Goal: Find specific page/section: Find specific page/section

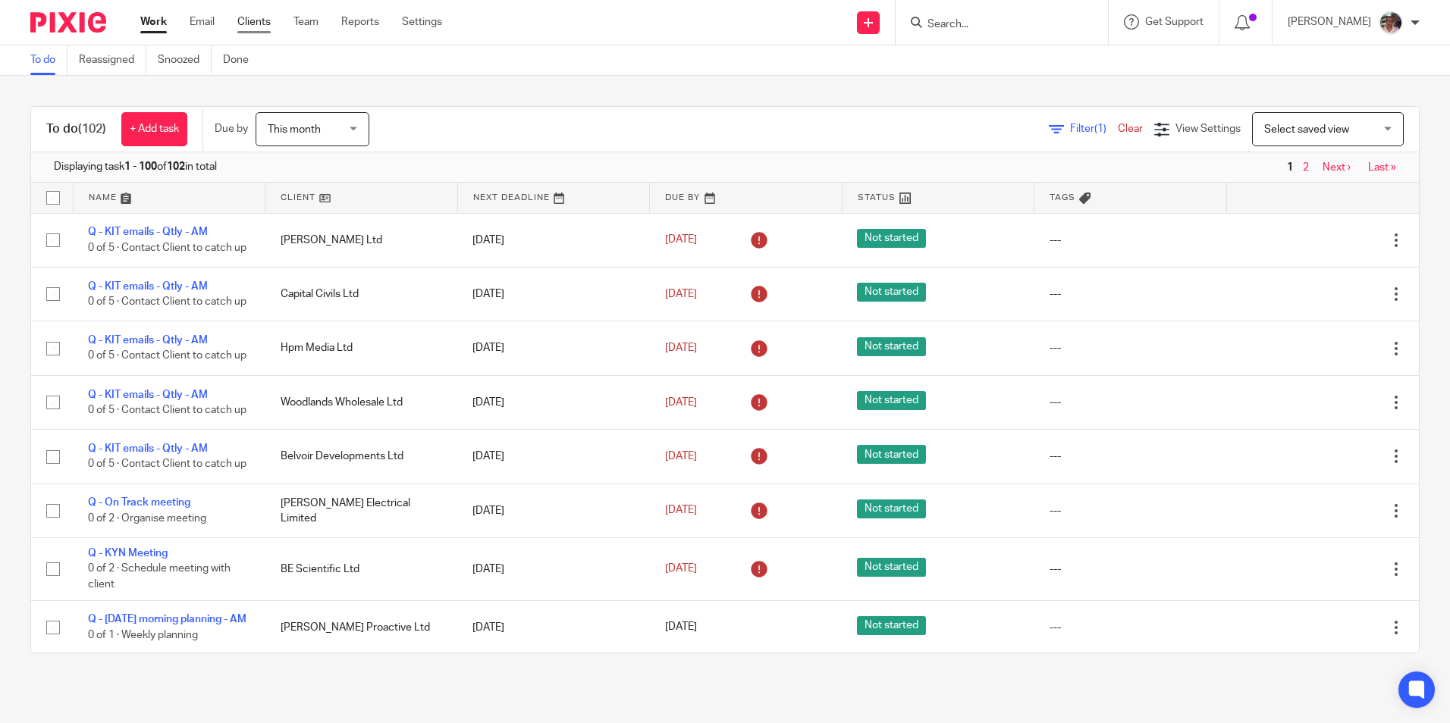
click at [256, 24] on link "Clients" at bounding box center [253, 21] width 33 height 15
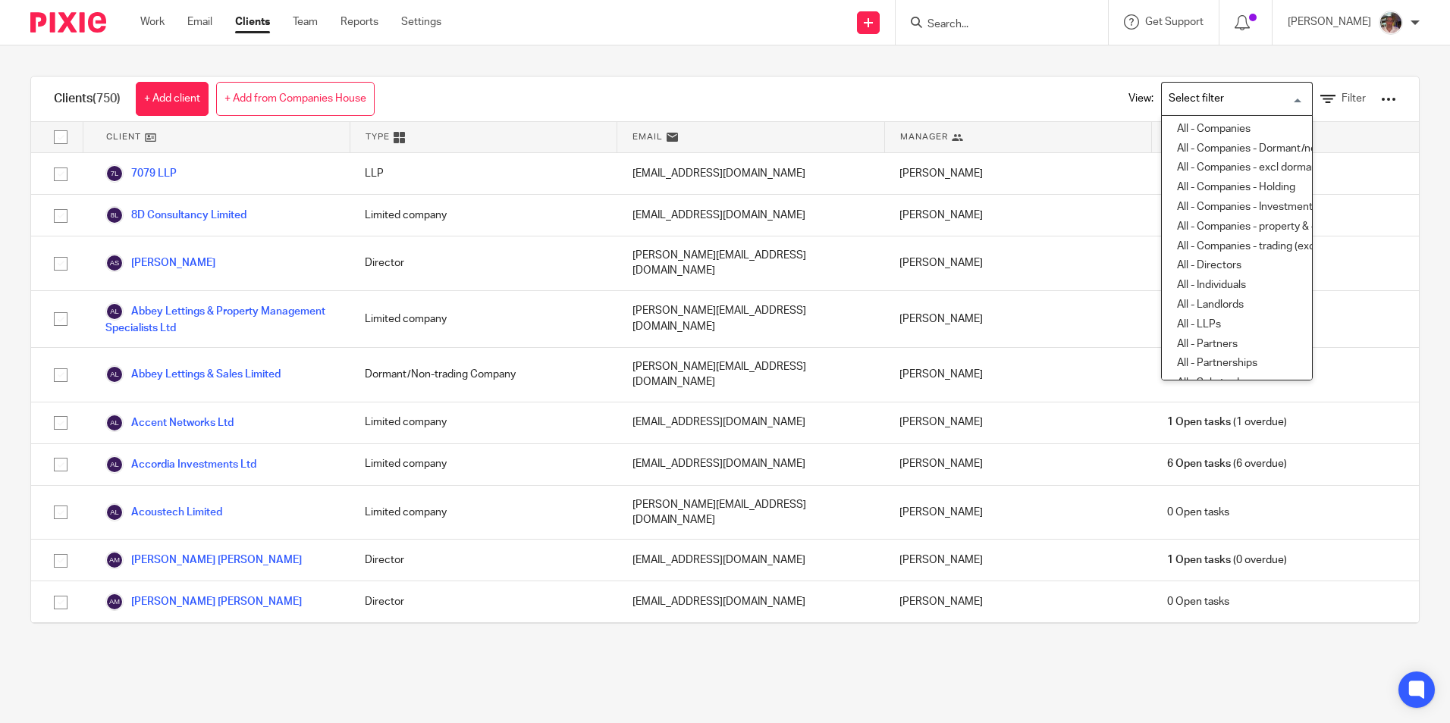
click at [1276, 99] on input "Search for option" at bounding box center [1233, 99] width 140 height 27
click at [1219, 129] on li "All - Companies" at bounding box center [1237, 130] width 150 height 20
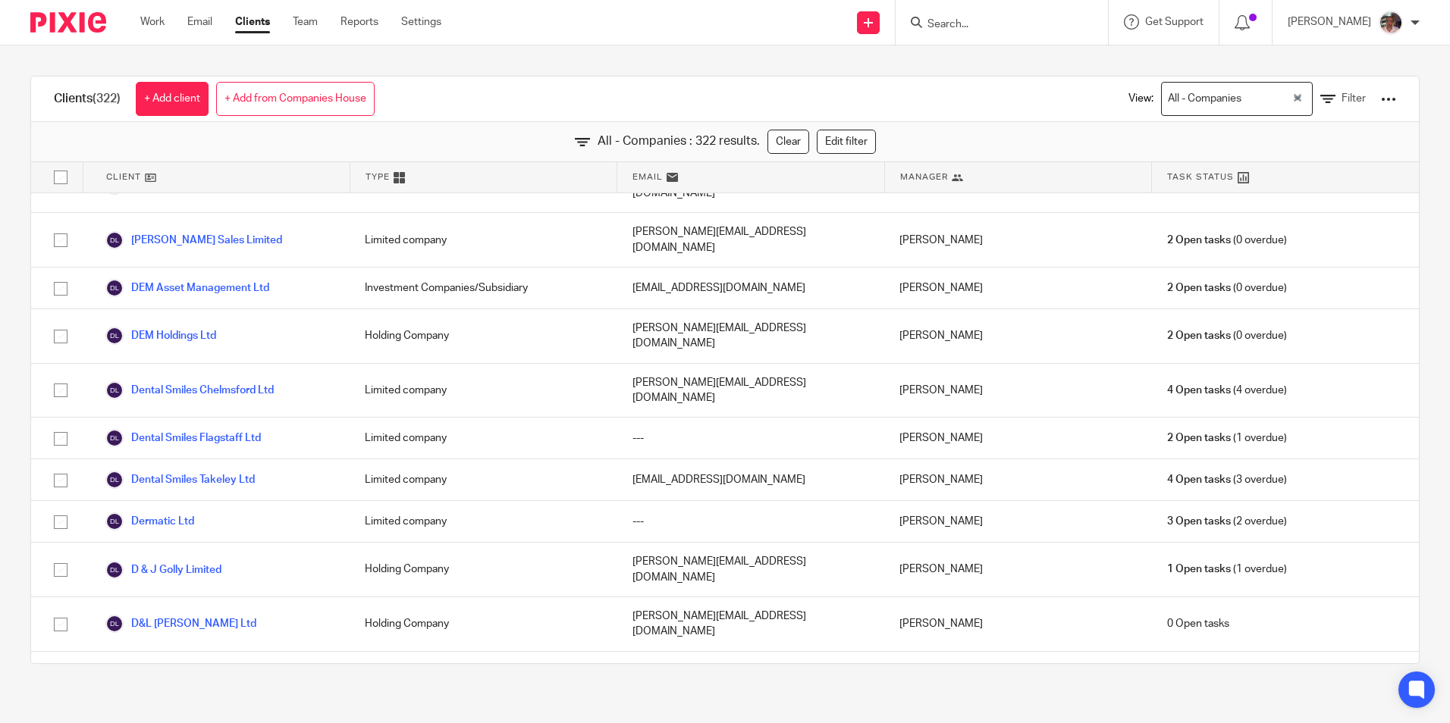
scroll to position [4323, 0]
